Goal: Information Seeking & Learning: Learn about a topic

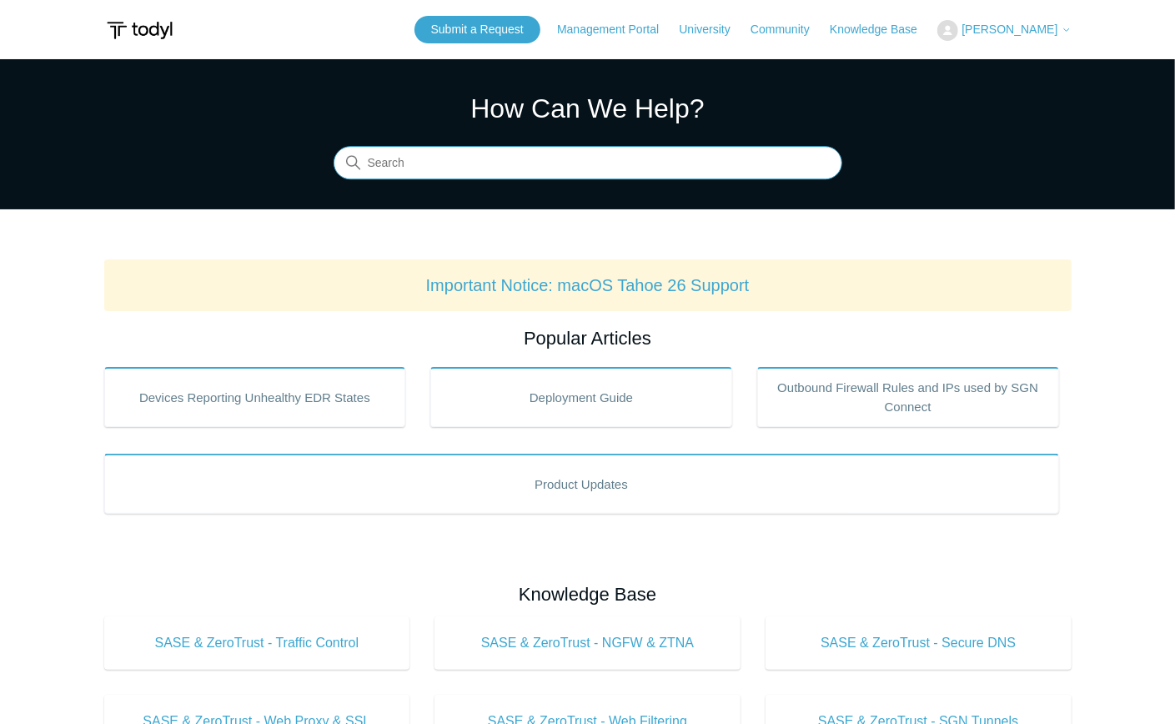
click at [410, 173] on input "Search" at bounding box center [588, 163] width 509 height 33
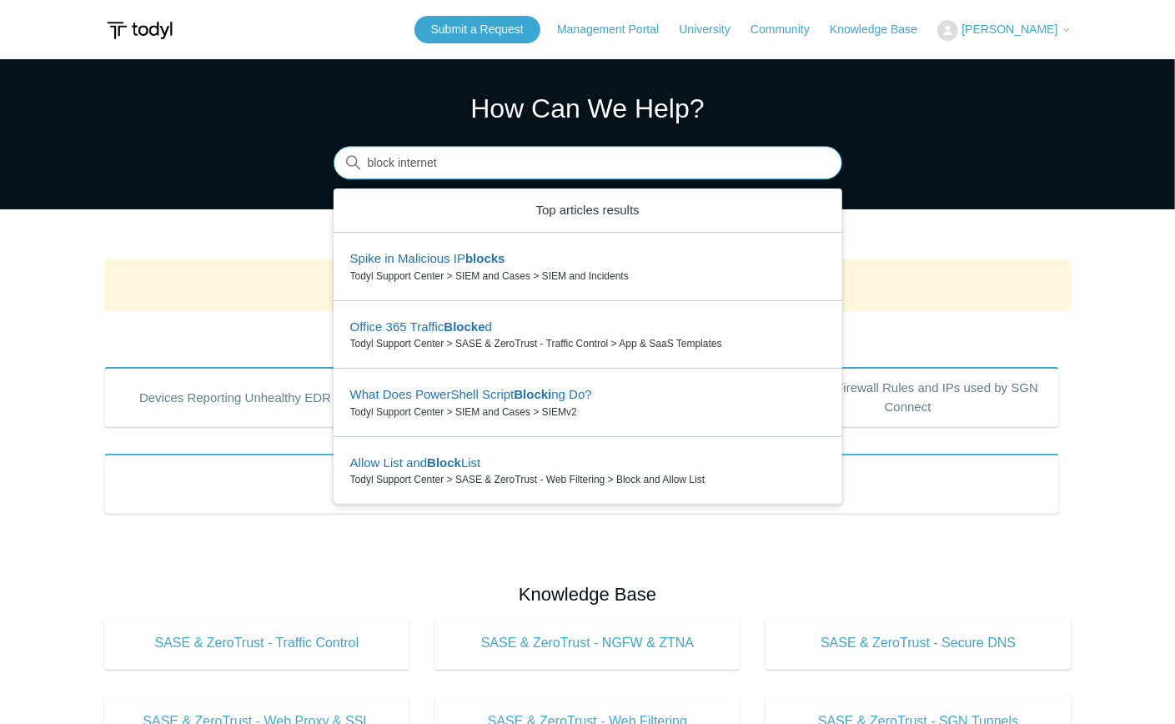
type input "block internet"
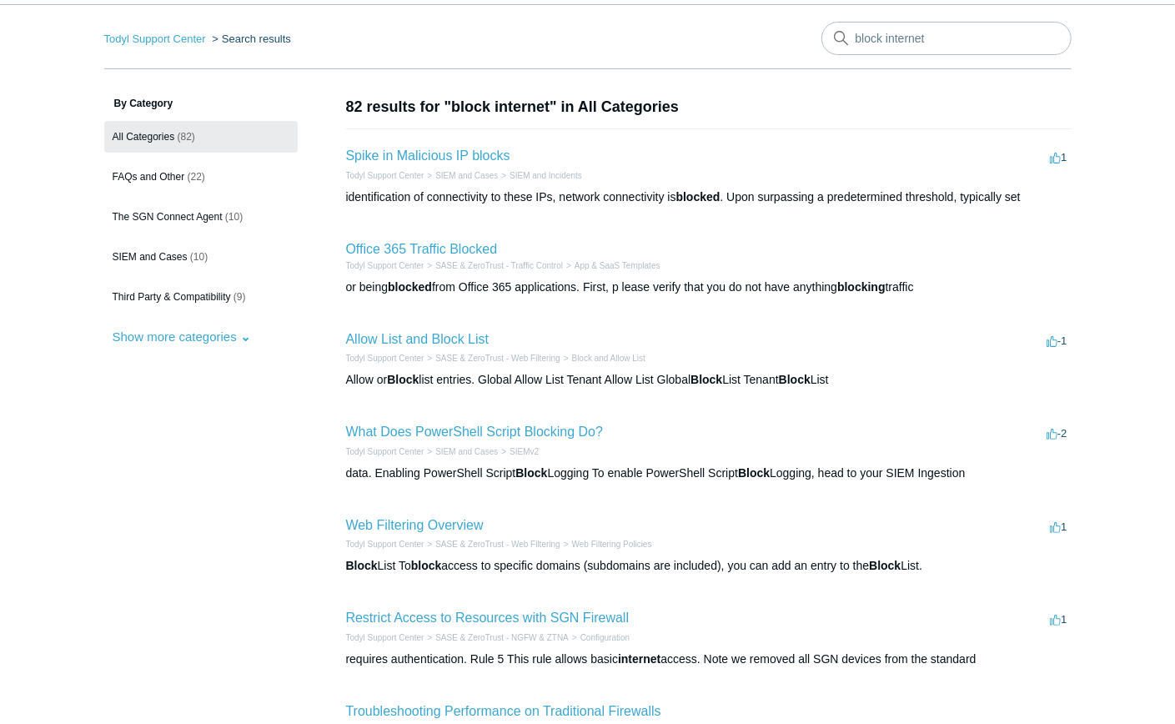
scroll to position [111, 0]
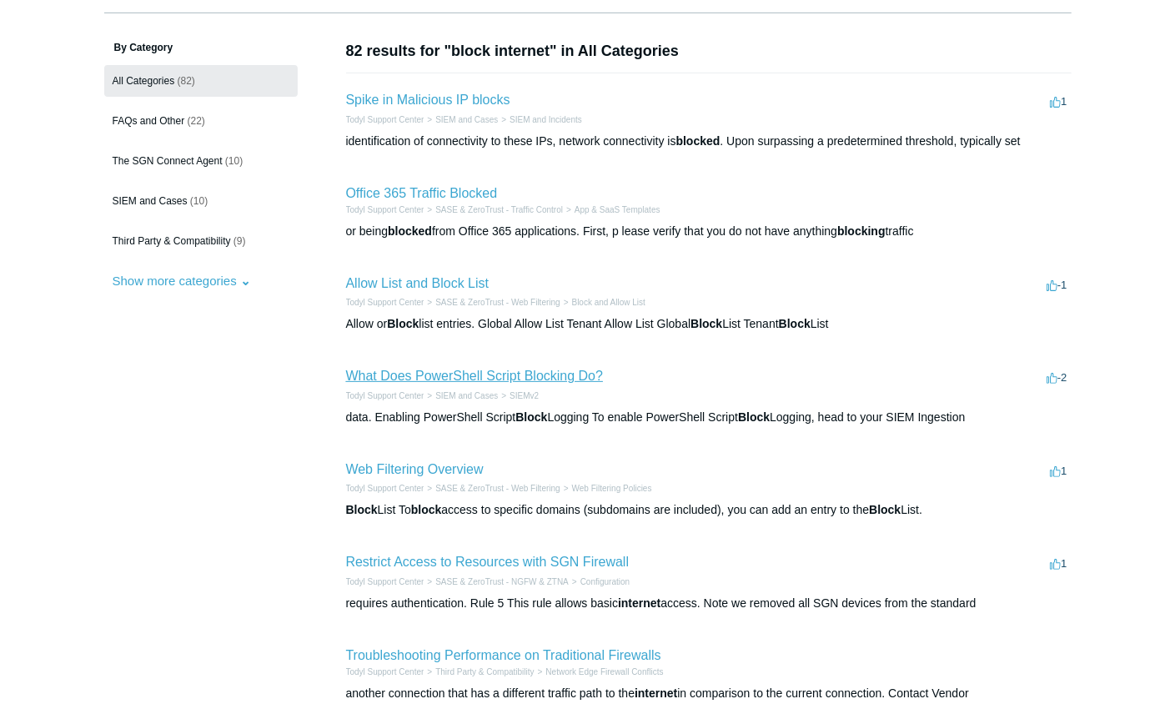
click at [458, 379] on link "What Does PowerShell Script Blocking Do?" at bounding box center [475, 376] width 258 height 14
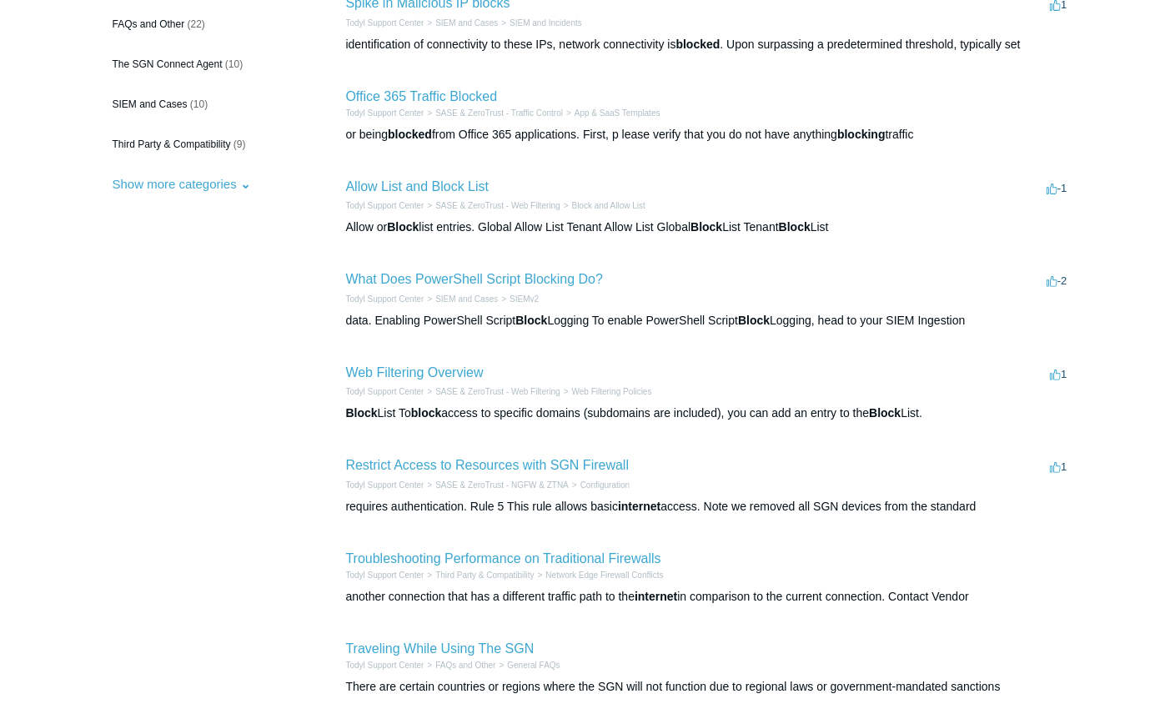
scroll to position [222, 0]
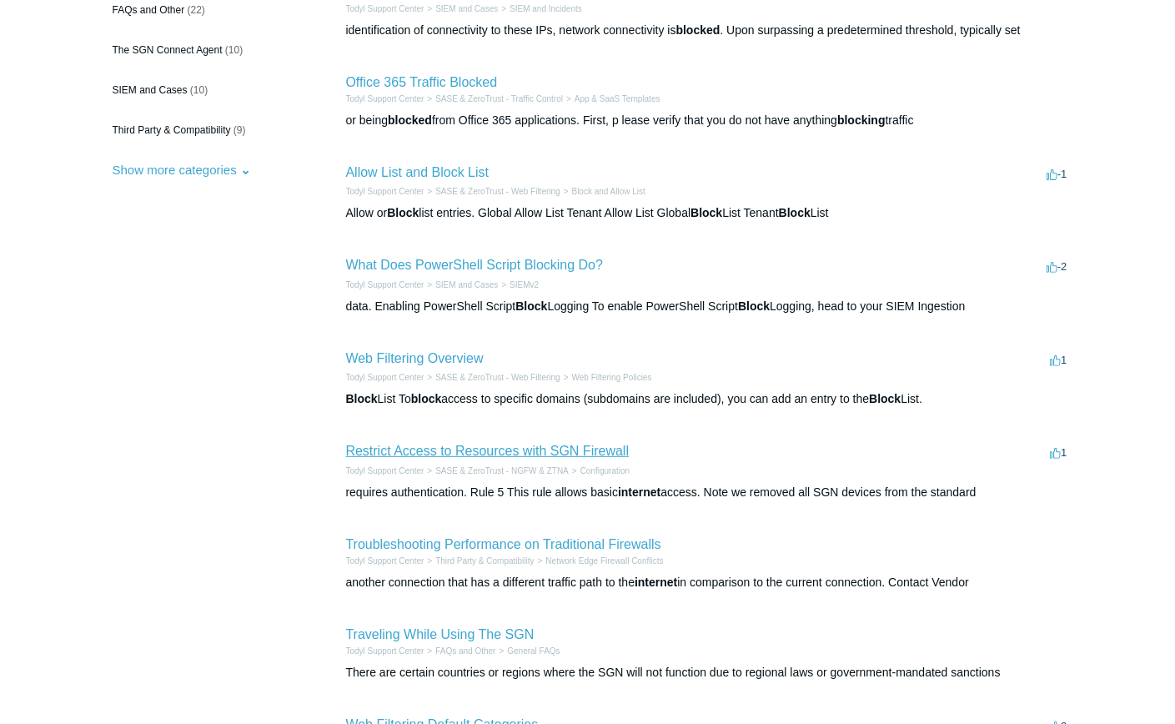
click at [419, 451] on link "Restrict Access to Resources with SGN Firewall" at bounding box center [487, 451] width 283 height 14
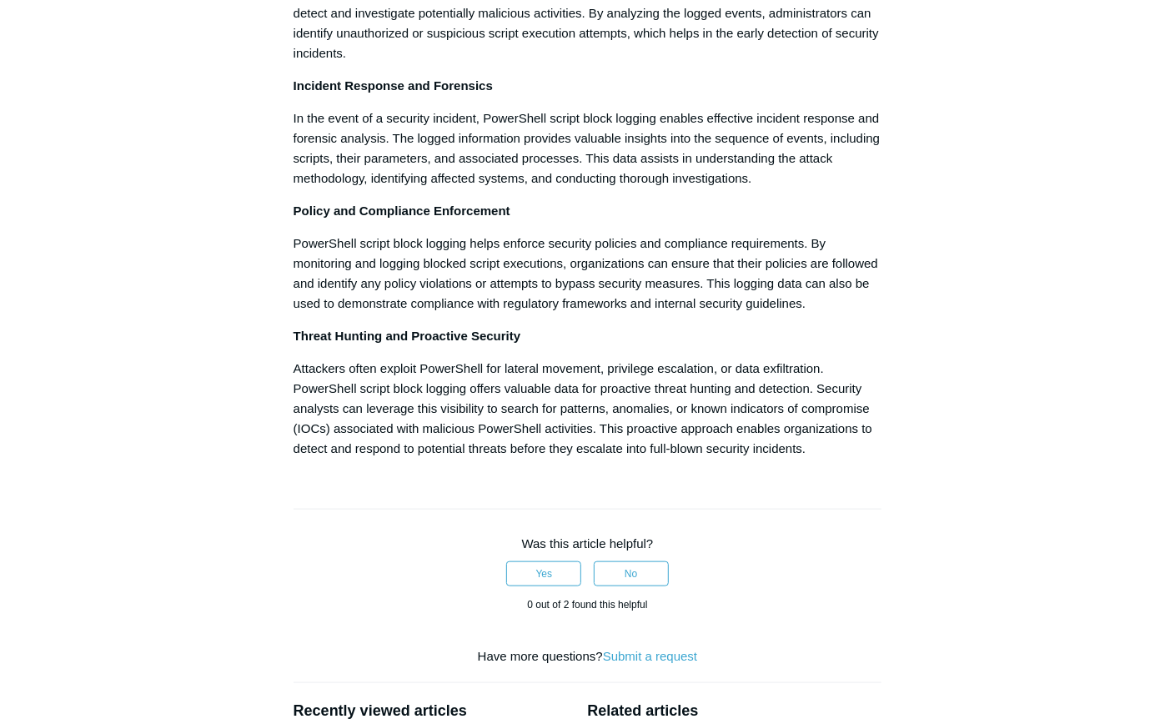
scroll to position [945, 0]
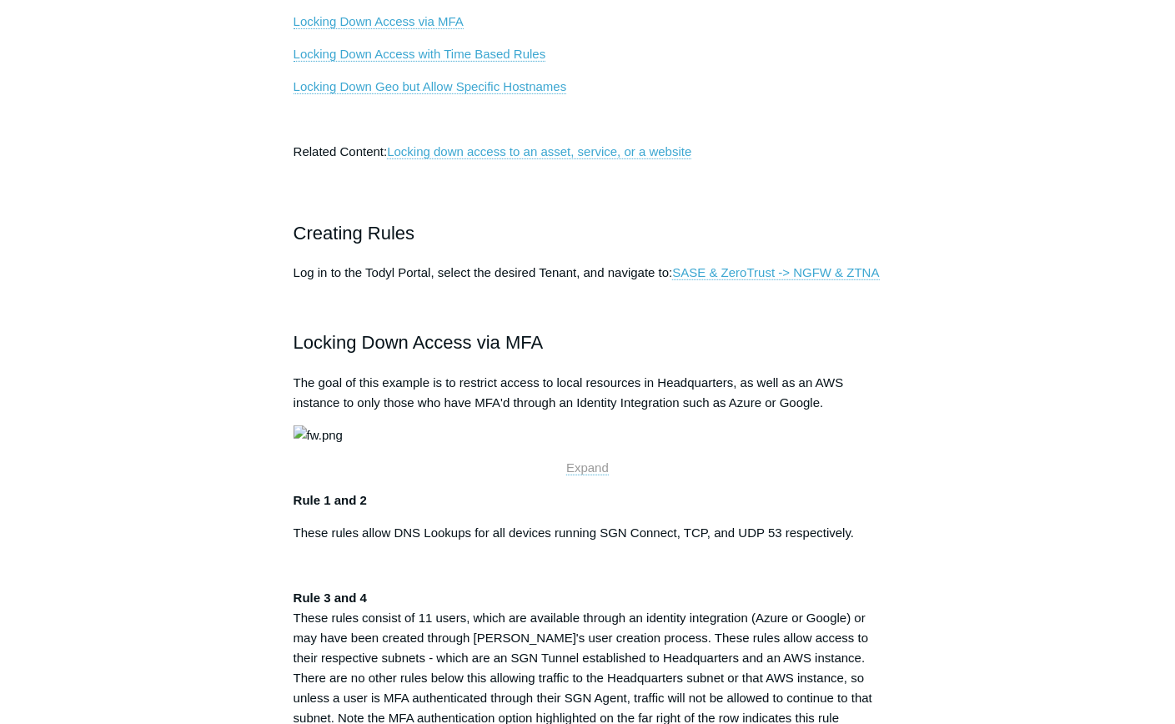
scroll to position [444, 0]
